Goal: Navigation & Orientation: Find specific page/section

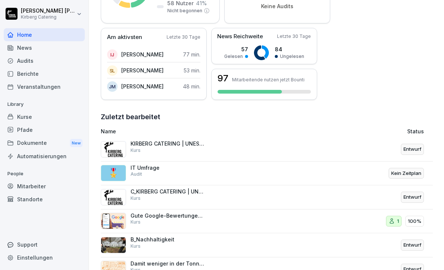
scroll to position [160, 0]
click at [175, 164] on div "IT Umfrage Audit" at bounding box center [168, 170] width 74 height 13
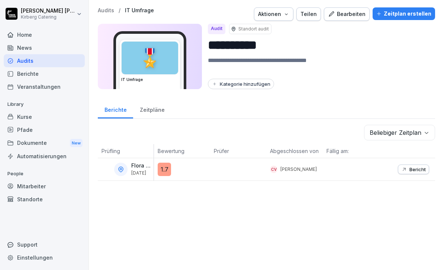
click at [18, 41] on div "News" at bounding box center [44, 47] width 81 height 13
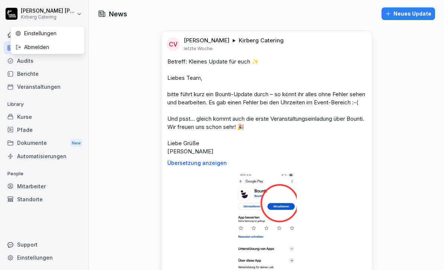
click at [23, 38] on div "Einstellungen" at bounding box center [48, 33] width 74 height 14
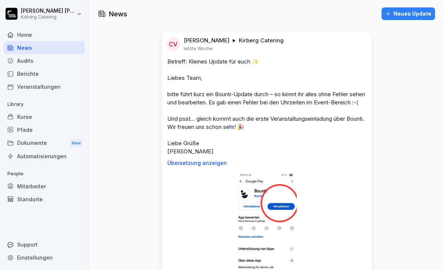
select select "**"
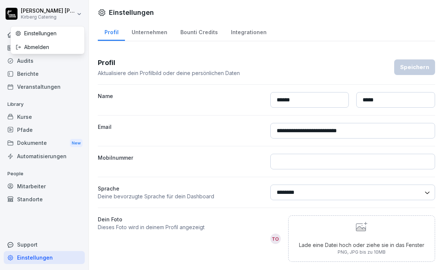
click at [23, 35] on div "Einstellungen" at bounding box center [48, 33] width 74 height 14
click at [23, 36] on div "Einstellungen" at bounding box center [48, 33] width 74 height 14
click at [20, 119] on div "Kurse" at bounding box center [44, 116] width 81 height 13
